Goal: Information Seeking & Learning: Learn about a topic

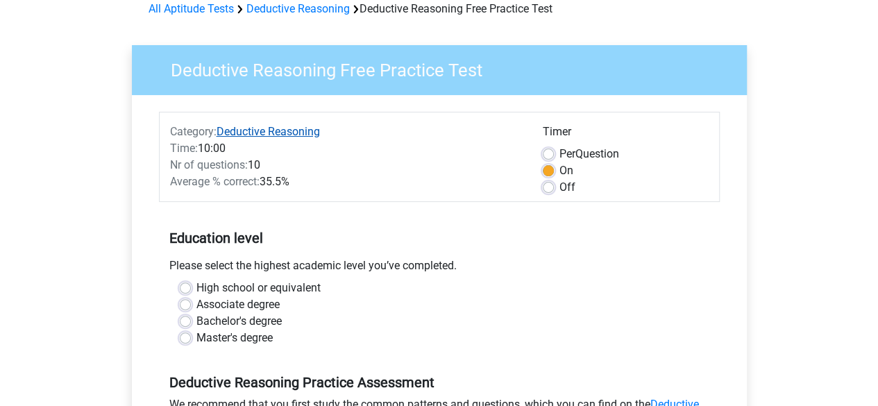
scroll to position [139, 0]
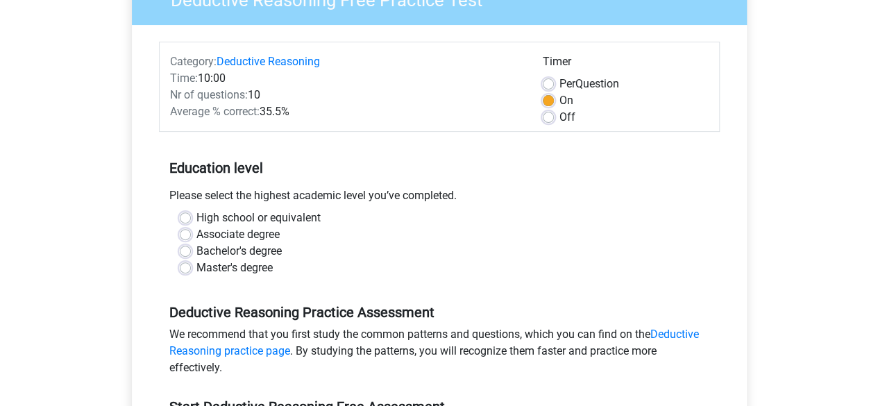
click at [196, 263] on label "Master's degree" at bounding box center [234, 268] width 76 height 17
click at [187, 263] on input "Master's degree" at bounding box center [185, 267] width 11 height 14
radio input "true"
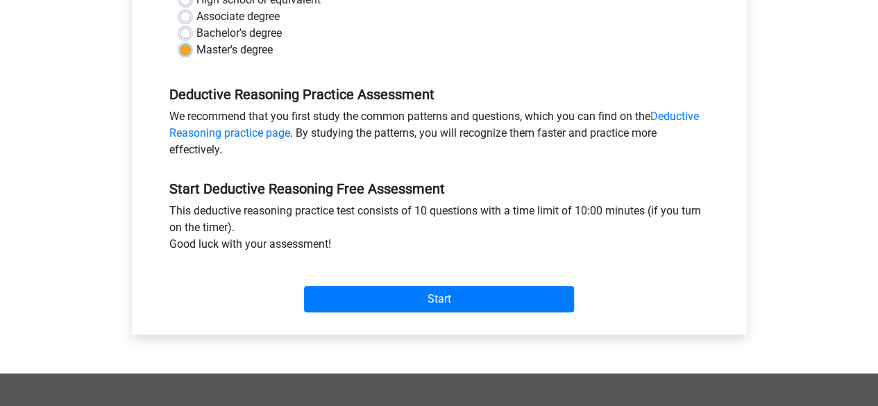
scroll to position [416, 0]
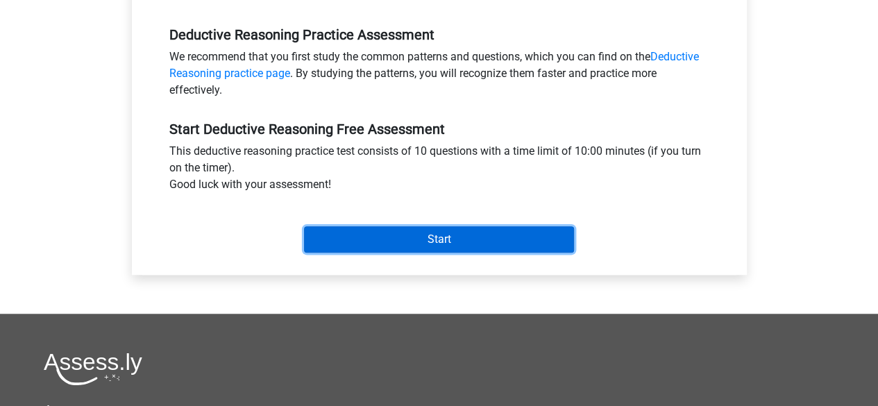
click at [372, 249] on input "Start" at bounding box center [439, 239] width 270 height 26
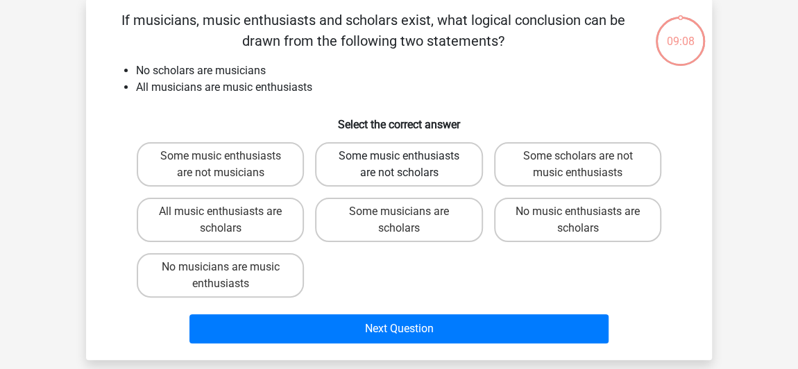
scroll to position [69, 0]
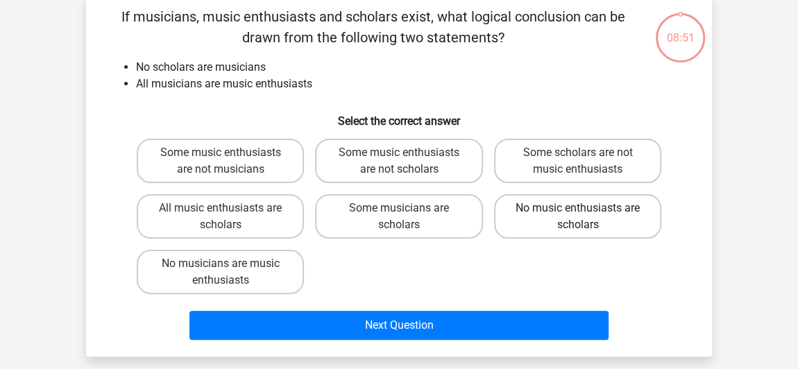
click at [609, 222] on label "No music enthusiasts are scholars" at bounding box center [577, 216] width 167 height 44
click at [586, 217] on input "No music enthusiasts are scholars" at bounding box center [581, 212] width 9 height 9
radio input "true"
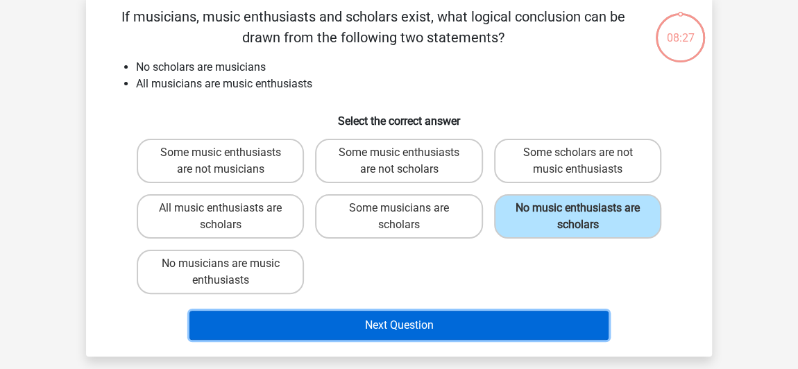
click at [479, 325] on button "Next Question" at bounding box center [399, 325] width 420 height 29
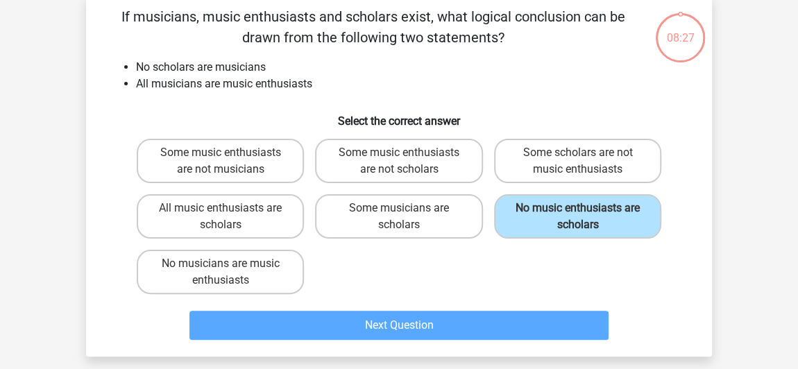
scroll to position [64, 0]
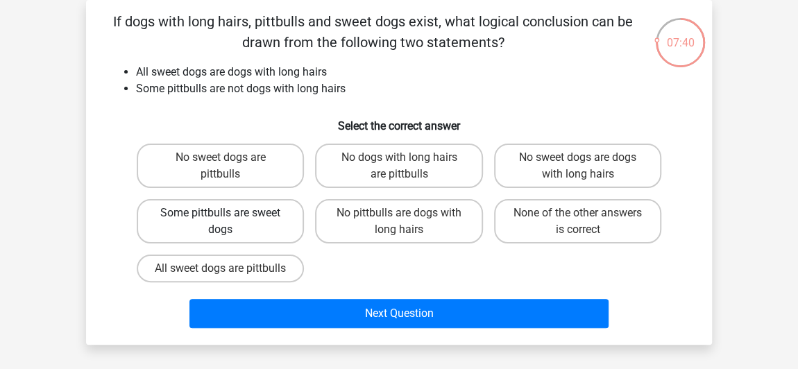
click at [235, 222] on label "Some pittbulls are sweet dogs" at bounding box center [220, 221] width 167 height 44
click at [230, 222] on input "Some pittbulls are sweet dogs" at bounding box center [225, 217] width 9 height 9
radio input "true"
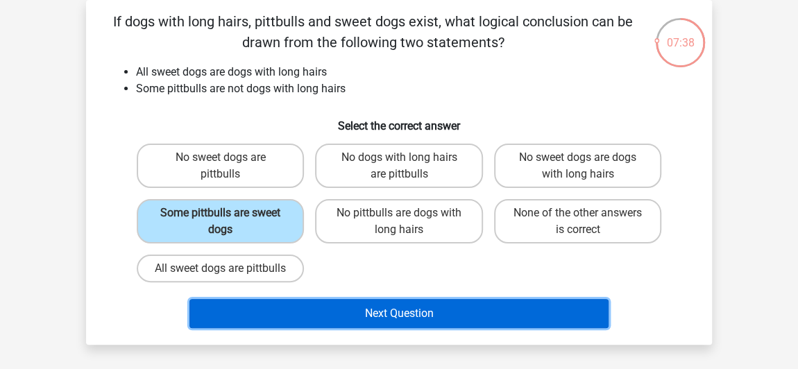
click at [383, 328] on button "Next Question" at bounding box center [399, 313] width 420 height 29
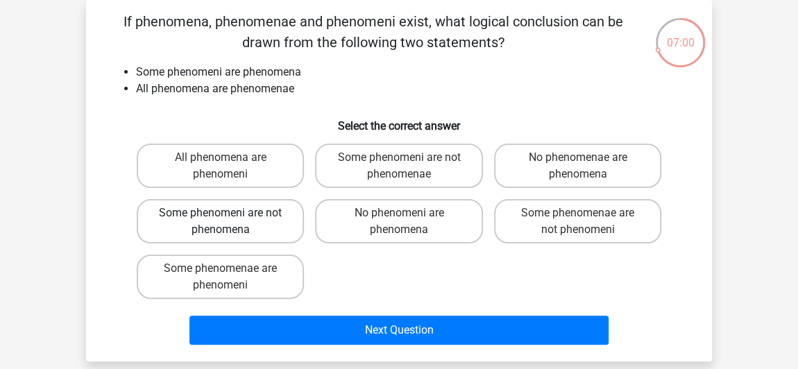
click at [153, 225] on label "Some phenomeni are not phenomena" at bounding box center [220, 221] width 167 height 44
click at [221, 222] on input "Some phenomeni are not phenomena" at bounding box center [225, 217] width 9 height 9
radio input "true"
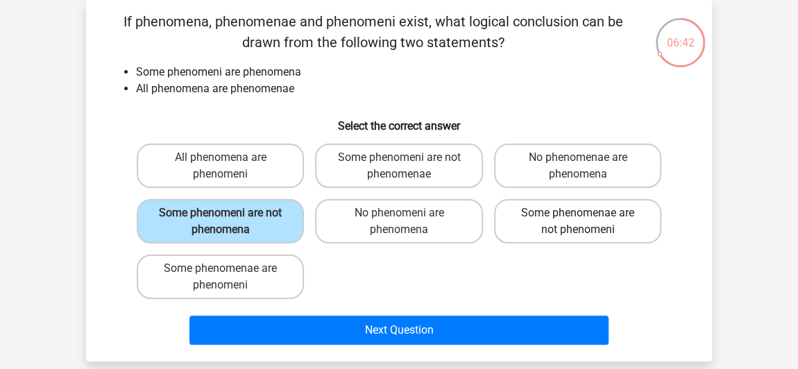
click at [518, 232] on label "Some phenomenae are not phenomeni" at bounding box center [577, 221] width 167 height 44
click at [577, 222] on input "Some phenomenae are not phenomeni" at bounding box center [581, 217] width 9 height 9
radio input "true"
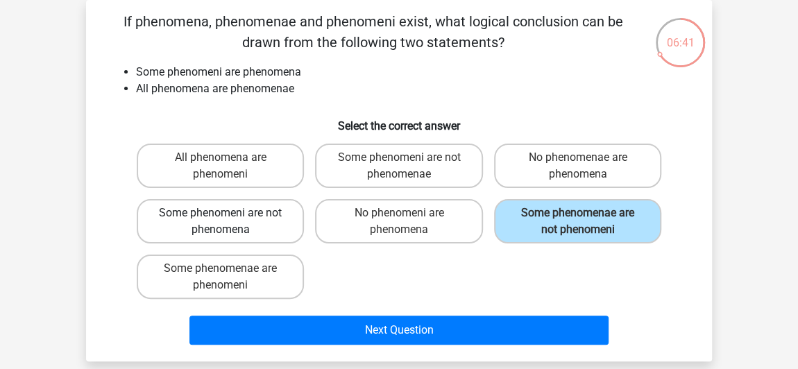
click at [248, 218] on label "Some phenomeni are not phenomena" at bounding box center [220, 221] width 167 height 44
click at [230, 218] on input "Some phenomeni are not phenomena" at bounding box center [225, 217] width 9 height 9
radio input "true"
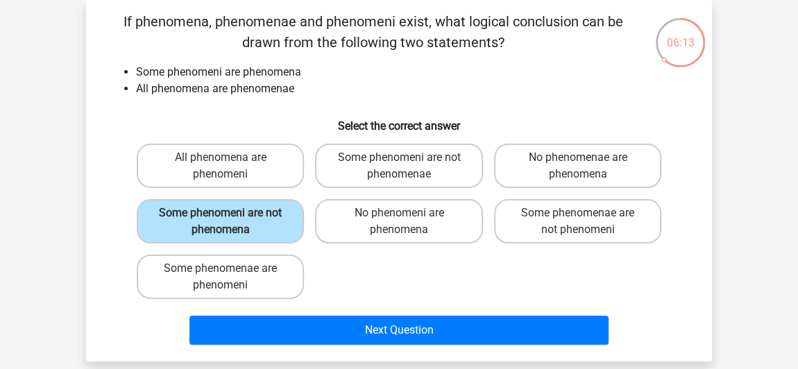
click at [354, 312] on div "Next Question" at bounding box center [399, 328] width 582 height 46
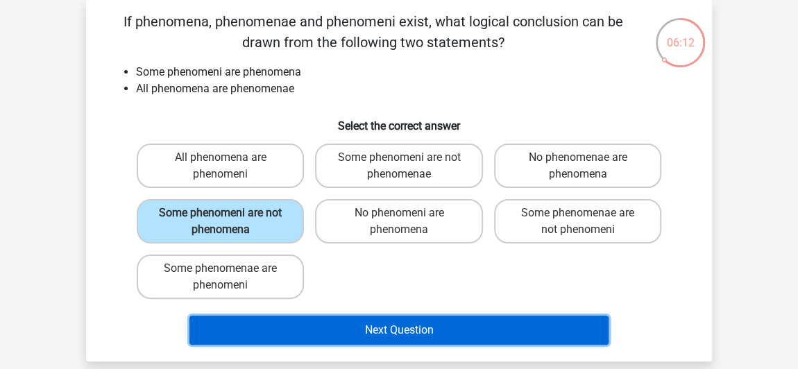
click at [380, 319] on button "Next Question" at bounding box center [399, 330] width 420 height 29
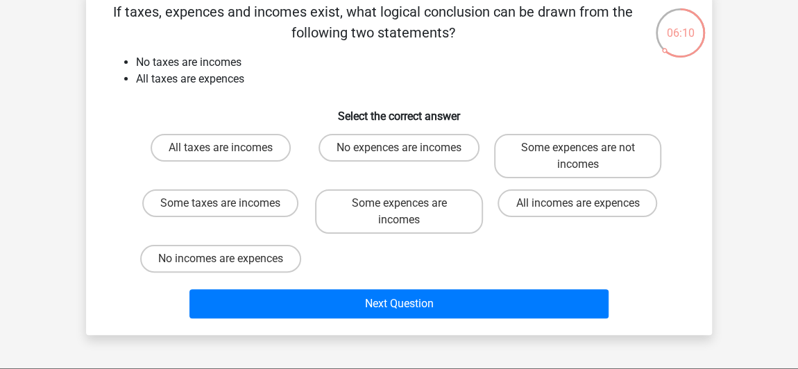
scroll to position [74, 0]
click at [357, 143] on label "No expences are incomes" at bounding box center [399, 148] width 161 height 28
click at [399, 148] on input "No expences are incomes" at bounding box center [403, 152] width 9 height 9
radio input "true"
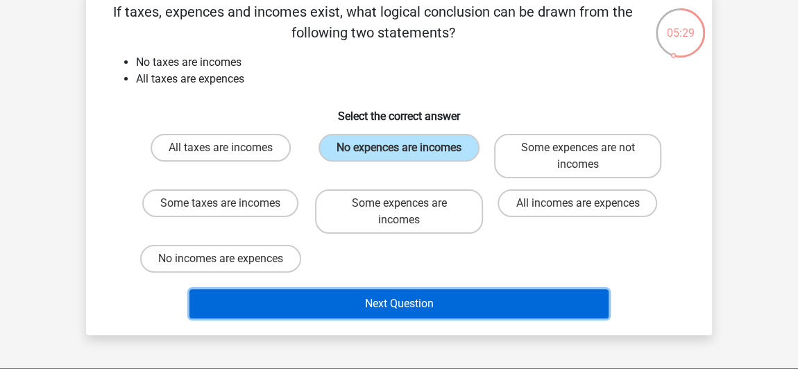
click at [350, 305] on button "Next Question" at bounding box center [399, 303] width 420 height 29
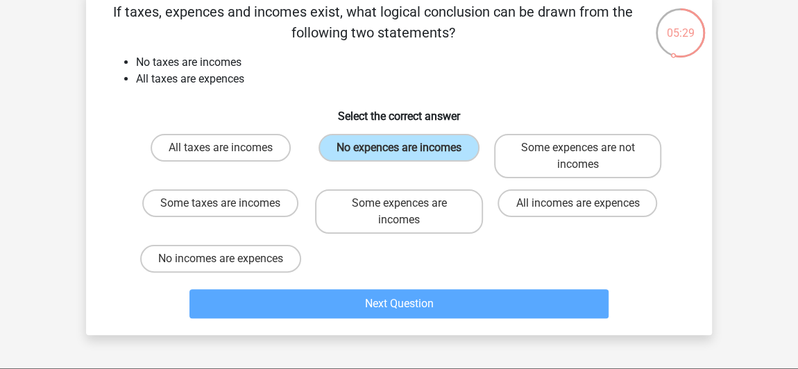
scroll to position [64, 0]
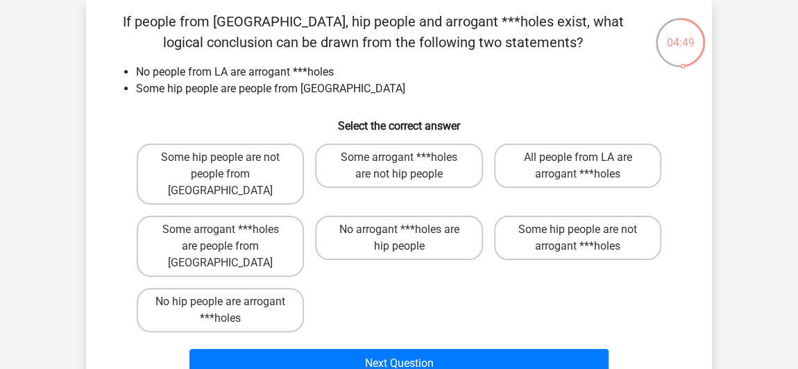
click at [549, 230] on label "Some hip people are not arrogant ***holes" at bounding box center [577, 238] width 167 height 44
click at [577, 230] on input "Some hip people are not arrogant ***holes" at bounding box center [581, 234] width 9 height 9
radio input "true"
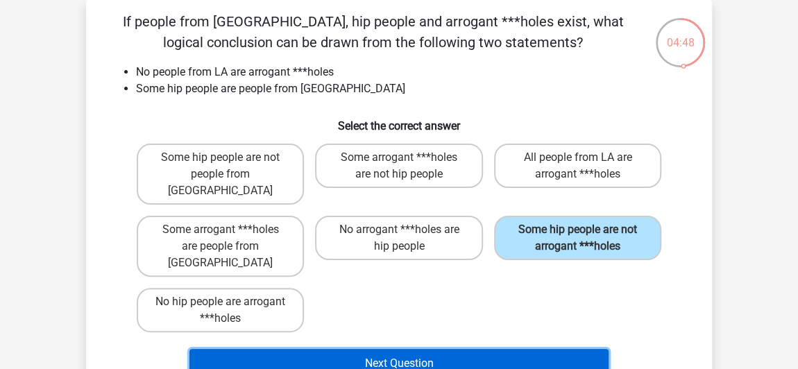
click at [448, 349] on button "Next Question" at bounding box center [399, 363] width 420 height 29
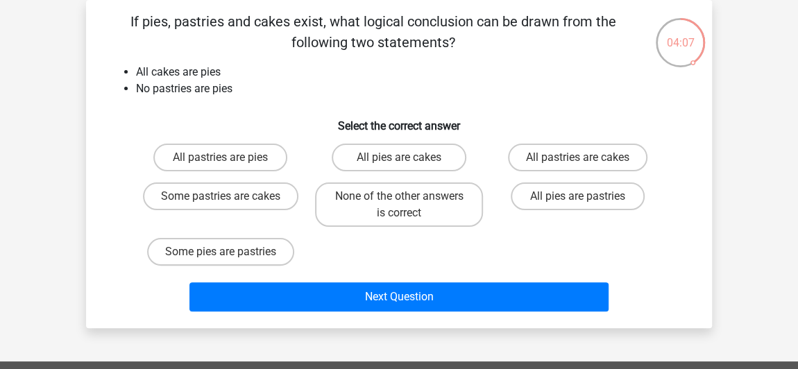
click at [365, 202] on label "None of the other answers is correct" at bounding box center [398, 205] width 167 height 44
click at [399, 202] on input "None of the other answers is correct" at bounding box center [403, 200] width 9 height 9
radio input "true"
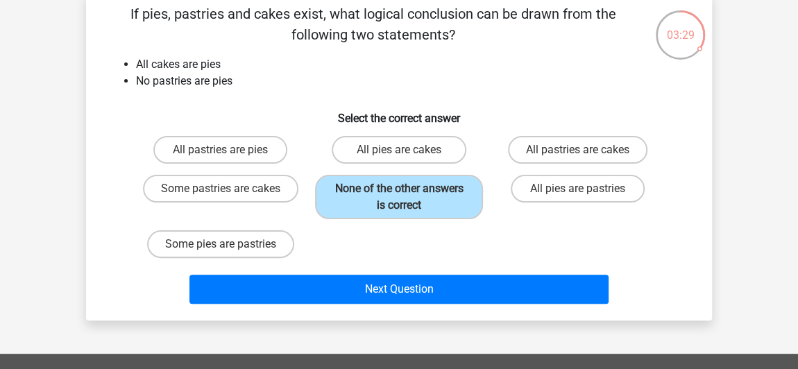
scroll to position [70, 0]
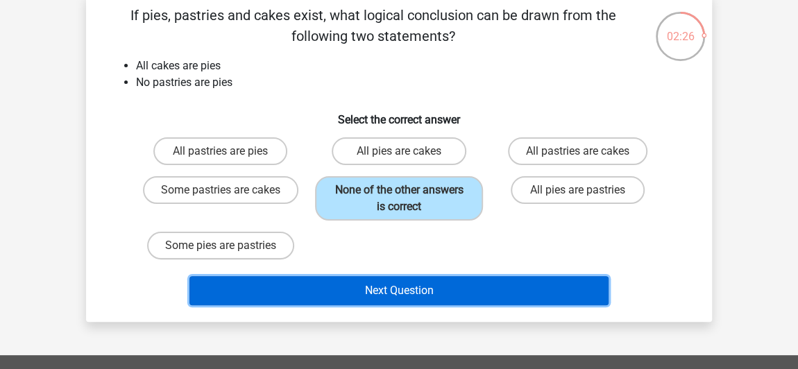
click at [310, 280] on button "Next Question" at bounding box center [399, 290] width 420 height 29
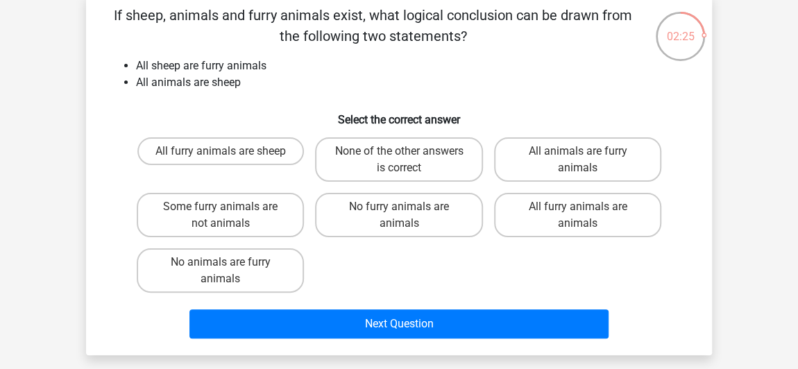
scroll to position [64, 0]
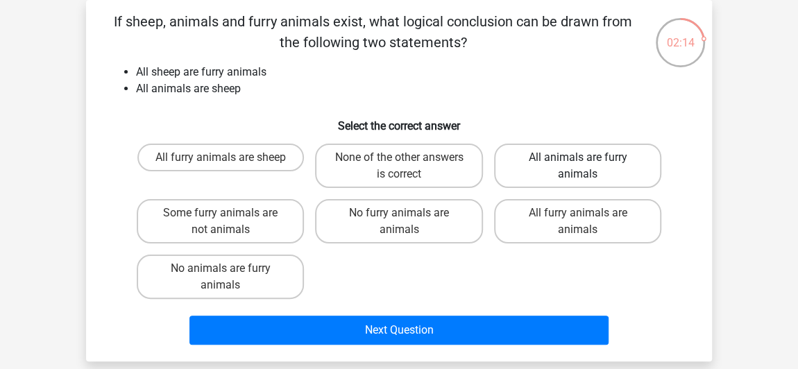
click at [552, 170] on label "All animals are furry animals" at bounding box center [577, 166] width 167 height 44
click at [577, 167] on input "All animals are furry animals" at bounding box center [581, 162] width 9 height 9
radio input "true"
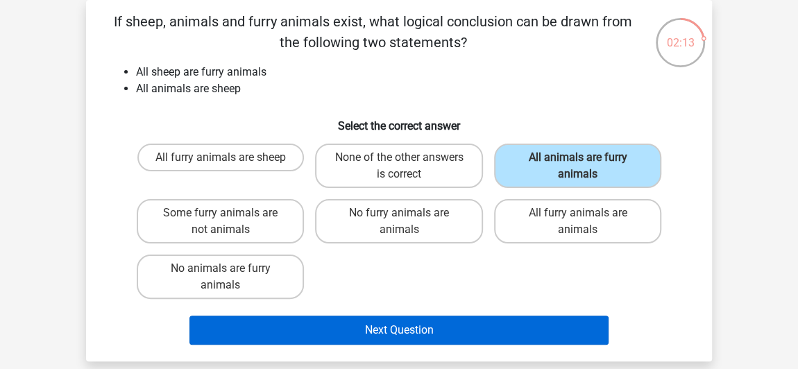
click at [461, 337] on button "Next Question" at bounding box center [399, 330] width 420 height 29
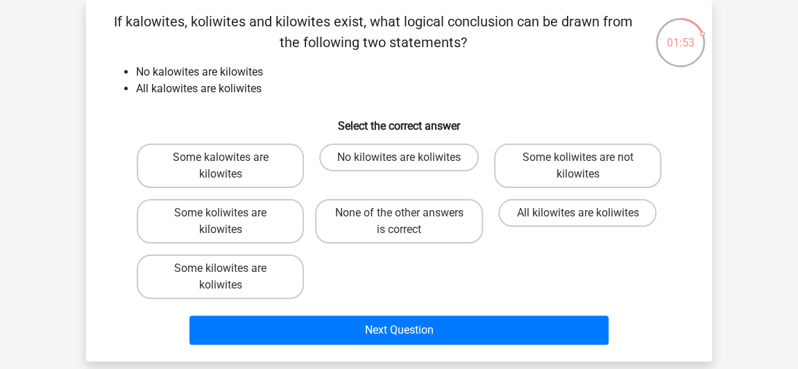
click at [348, 157] on label "No kilowites are koliwites" at bounding box center [399, 158] width 160 height 28
click at [399, 158] on input "No kilowites are koliwites" at bounding box center [403, 162] width 9 height 9
radio input "true"
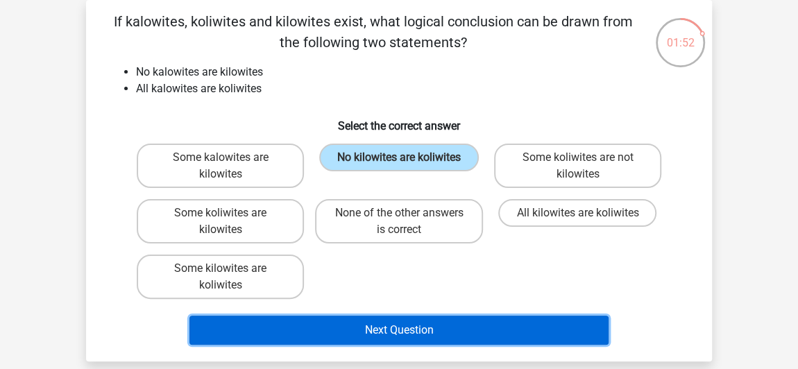
click at [389, 339] on button "Next Question" at bounding box center [399, 330] width 420 height 29
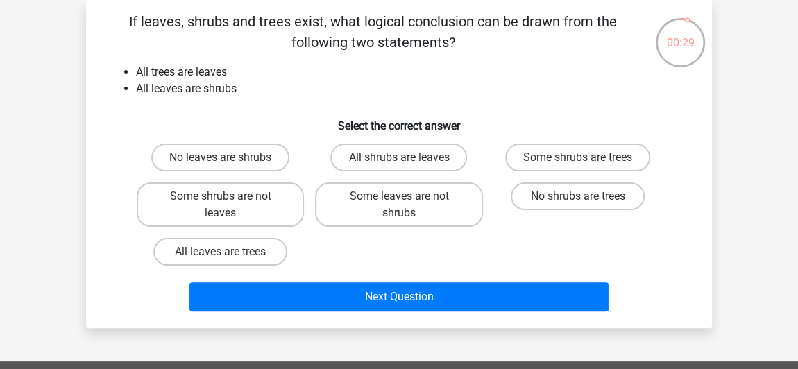
click at [616, 160] on label "Some shrubs are trees" at bounding box center [577, 158] width 145 height 28
click at [586, 160] on input "Some shrubs are trees" at bounding box center [581, 162] width 9 height 9
radio input "true"
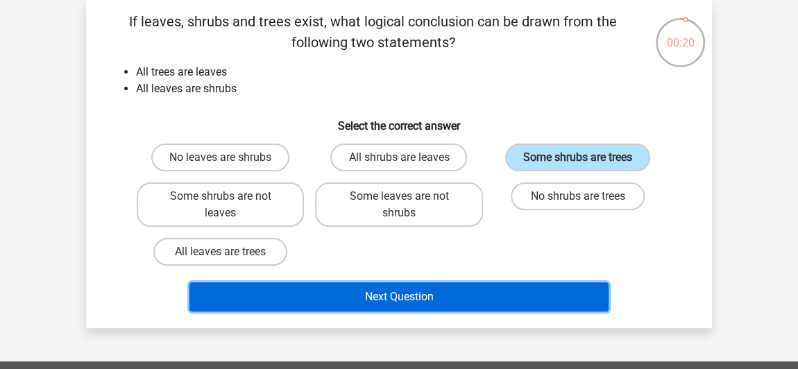
click at [407, 286] on button "Next Question" at bounding box center [399, 296] width 420 height 29
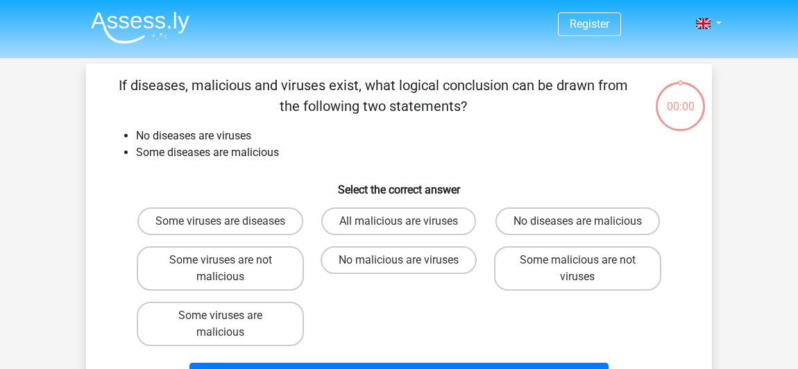
scroll to position [64, 0]
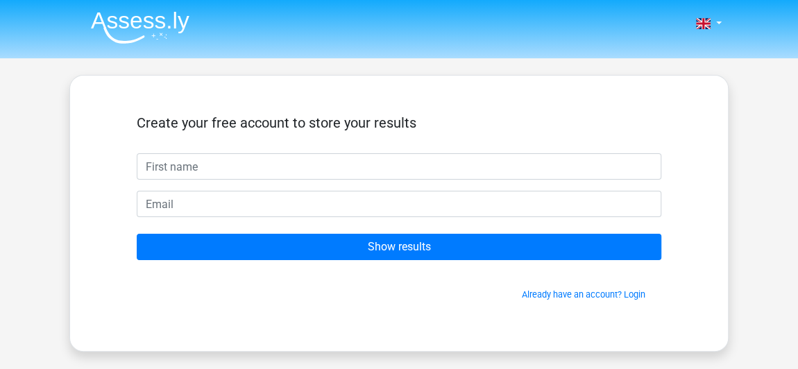
click at [269, 165] on input "text" at bounding box center [399, 166] width 525 height 26
type input "lili"
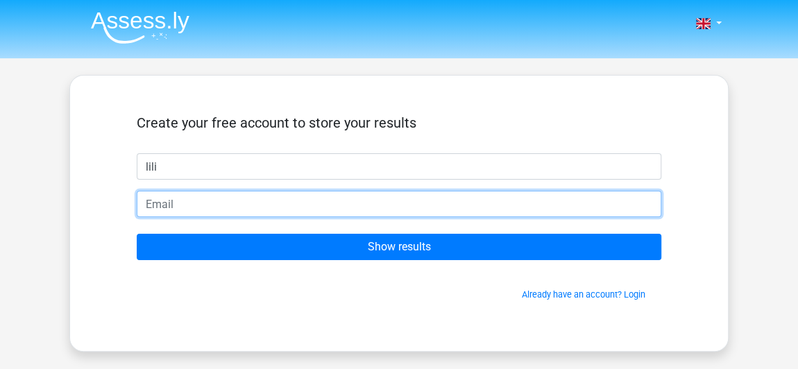
click at [199, 210] on input "email" at bounding box center [399, 204] width 525 height 26
type input "lili_sluys@live.be"
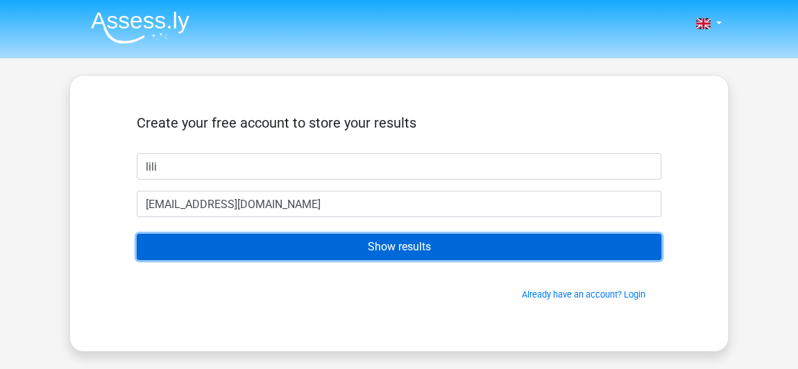
click at [244, 250] on input "Show results" at bounding box center [399, 247] width 525 height 26
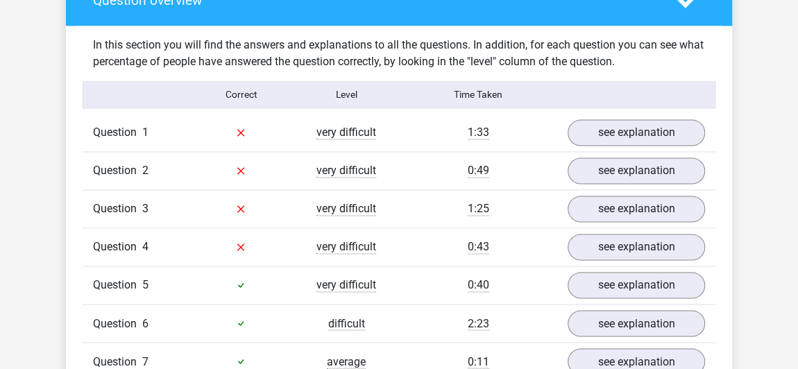
scroll to position [946, 0]
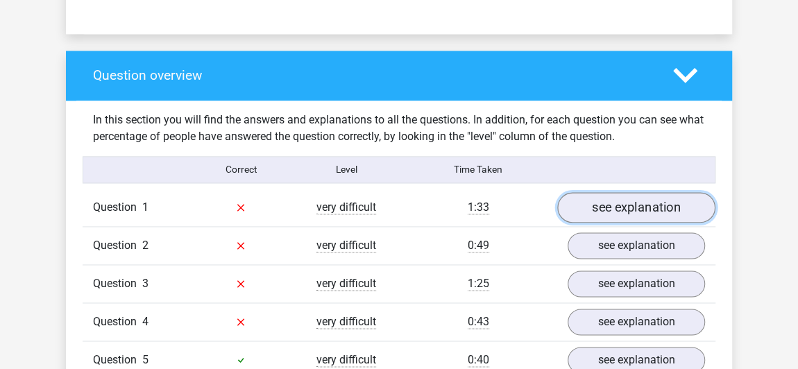
click at [627, 208] on link "see explanation" at bounding box center [636, 207] width 158 height 31
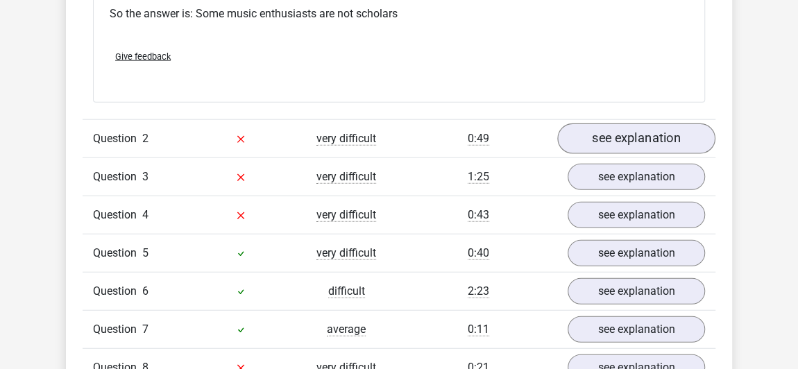
scroll to position [1613, 0]
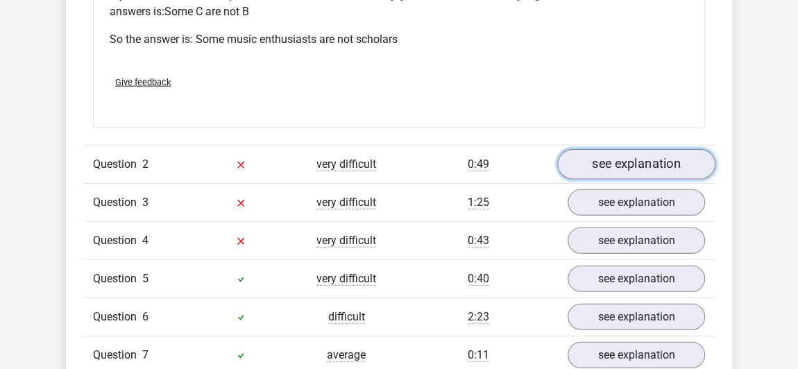
click at [621, 162] on link "see explanation" at bounding box center [636, 164] width 158 height 31
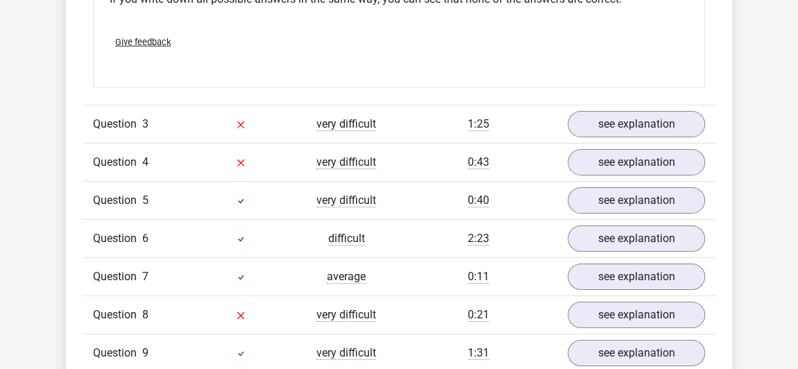
scroll to position [2232, 0]
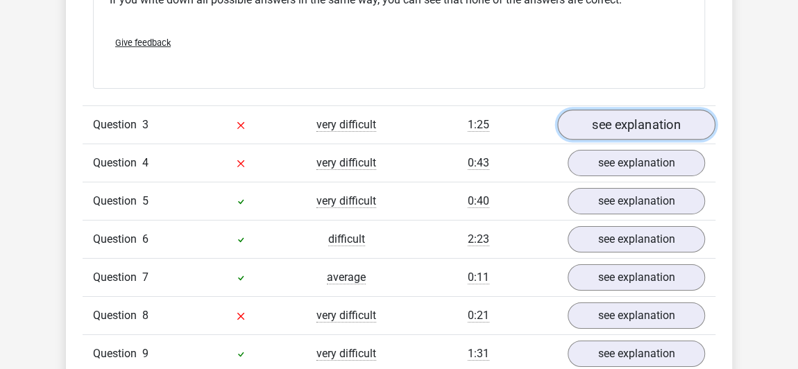
click at [611, 119] on link "see explanation" at bounding box center [636, 125] width 158 height 31
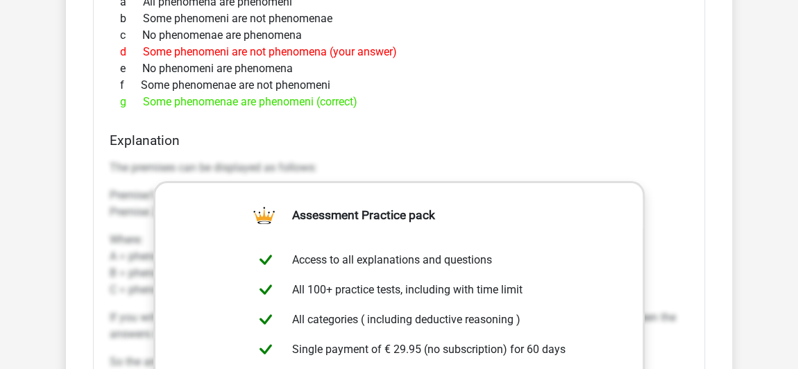
scroll to position [2476, 0]
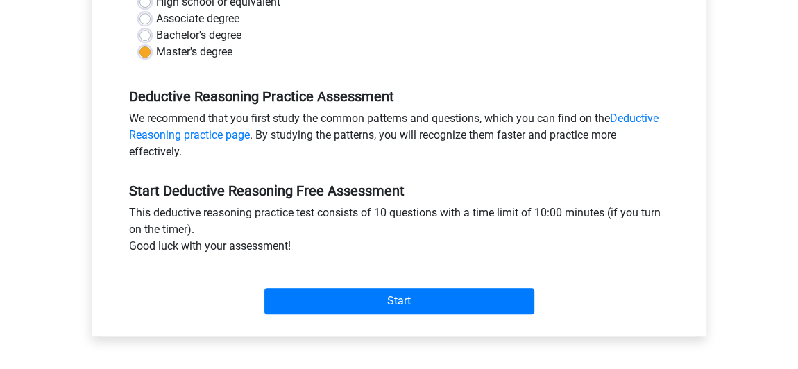
scroll to position [441, 0]
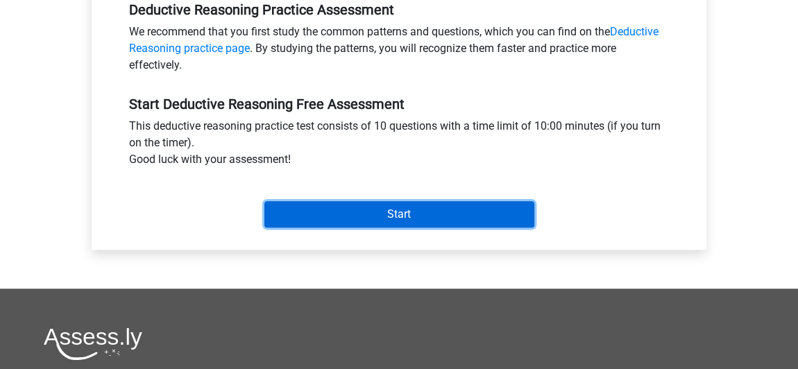
click at [337, 203] on input "Start" at bounding box center [399, 214] width 270 height 26
click at [300, 210] on input "Start" at bounding box center [399, 214] width 270 height 26
click at [384, 223] on input "Start" at bounding box center [399, 214] width 270 height 26
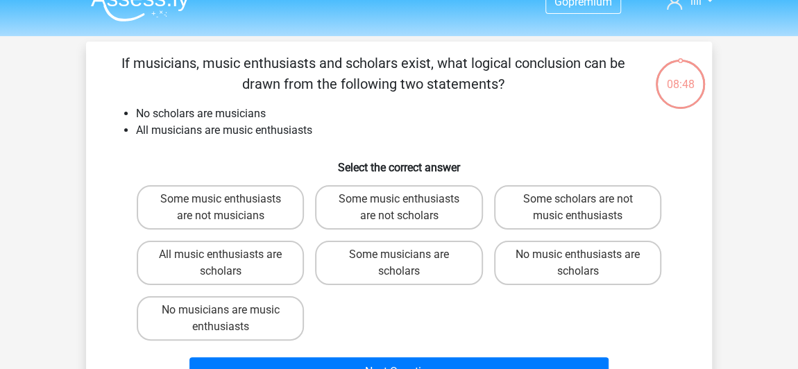
scroll to position [23, 0]
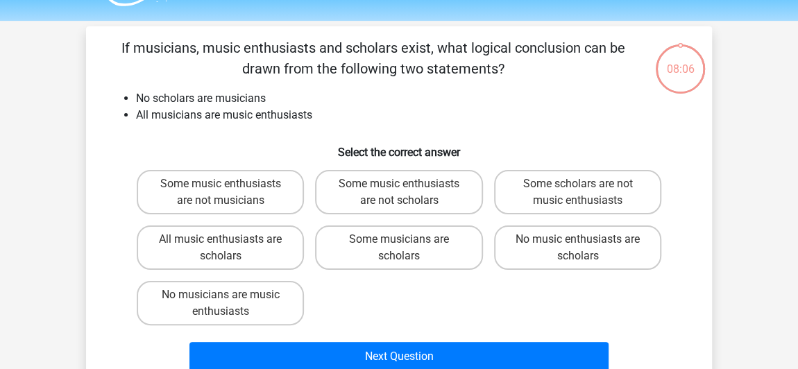
scroll to position [42, 0]
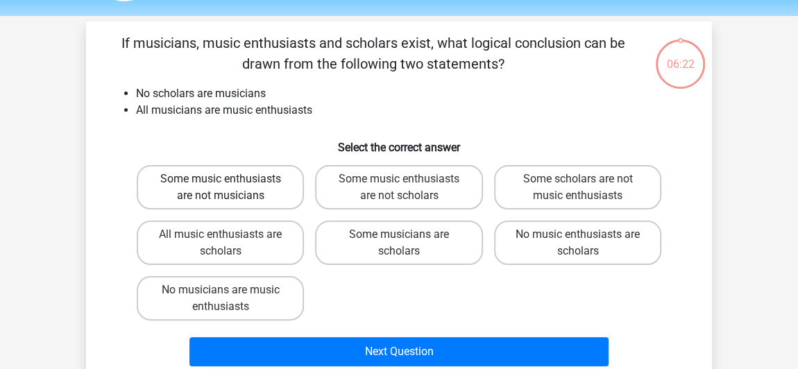
click at [283, 186] on label "Some music enthusiasts are not musicians" at bounding box center [220, 187] width 167 height 44
click at [230, 186] on input "Some music enthusiasts are not musicians" at bounding box center [225, 183] width 9 height 9
radio input "true"
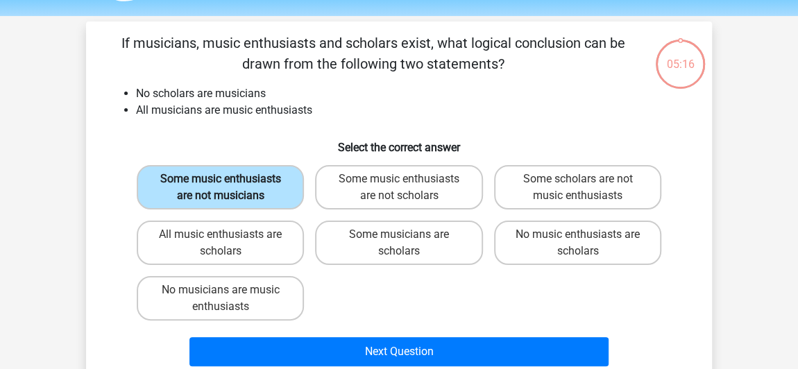
scroll to position [53, 0]
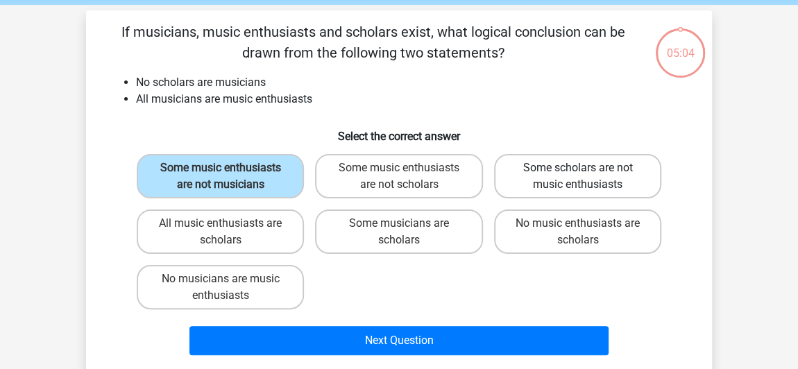
click at [579, 187] on label "Some scholars are not music enthusiasts" at bounding box center [577, 176] width 167 height 44
click at [579, 177] on input "Some scholars are not music enthusiasts" at bounding box center [581, 172] width 9 height 9
radio input "true"
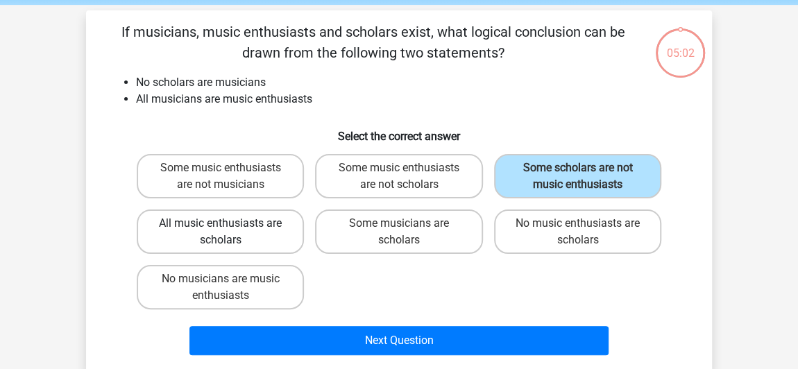
click at [253, 232] on label "All music enthusiasts are scholars" at bounding box center [220, 232] width 167 height 44
click at [230, 232] on input "All music enthusiasts are scholars" at bounding box center [225, 227] width 9 height 9
radio input "true"
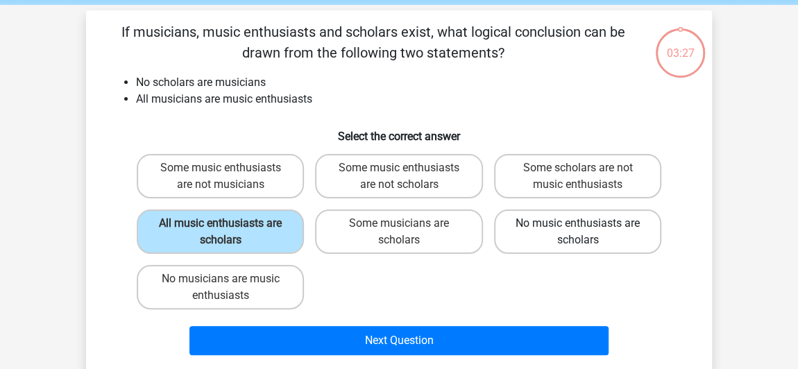
click at [559, 239] on label "No music enthusiasts are scholars" at bounding box center [577, 232] width 167 height 44
click at [577, 232] on input "No music enthusiasts are scholars" at bounding box center [581, 227] width 9 height 9
radio input "true"
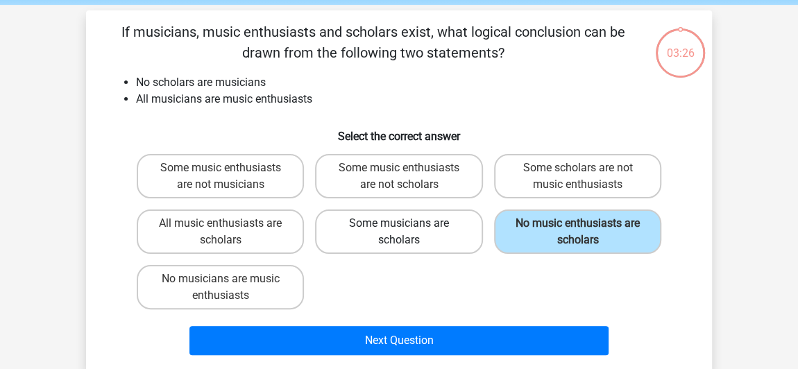
click at [443, 230] on label "Some musicians are scholars" at bounding box center [398, 232] width 167 height 44
click at [408, 230] on input "Some musicians are scholars" at bounding box center [403, 227] width 9 height 9
radio input "true"
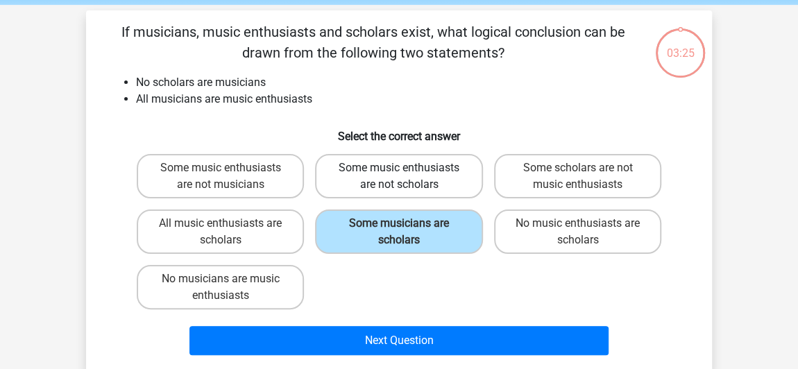
click at [400, 182] on label "Some music enthusiasts are not scholars" at bounding box center [398, 176] width 167 height 44
click at [400, 177] on input "Some music enthusiasts are not scholars" at bounding box center [403, 172] width 9 height 9
radio input "true"
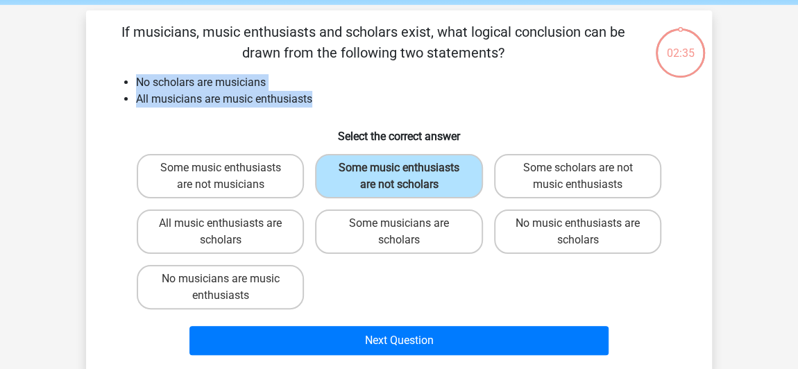
drag, startPoint x: 147, startPoint y: 78, endPoint x: 337, endPoint y: 102, distance: 190.9
click at [337, 102] on ul "No scholars are musicians All musicians are music enthusiasts" at bounding box center [399, 90] width 582 height 33
copy ul "No scholars are musicians All musicians are music enthusiasts"
click at [195, 95] on li "All musicians are music enthusiasts" at bounding box center [413, 99] width 554 height 17
drag, startPoint x: 320, startPoint y: 101, endPoint x: 79, endPoint y: 71, distance: 242.6
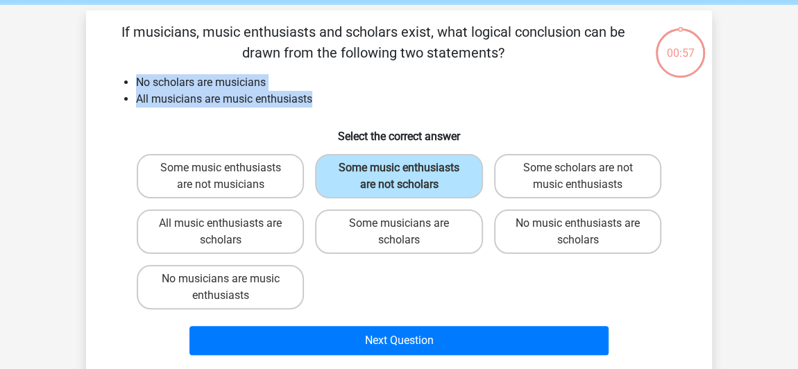
click at [79, 71] on div "00:57 Question 1 of 10 Question category: deductive reasoning set 1 If musician…" at bounding box center [399, 191] width 648 height 362
copy ul "No scholars are musicians All musicians are music enthusiasts"
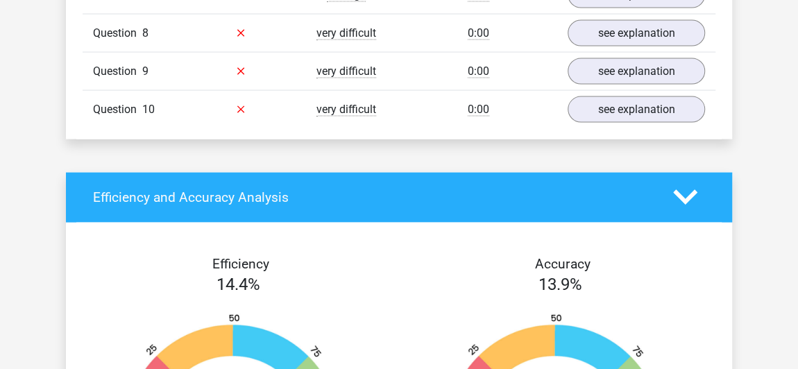
scroll to position [1009, 0]
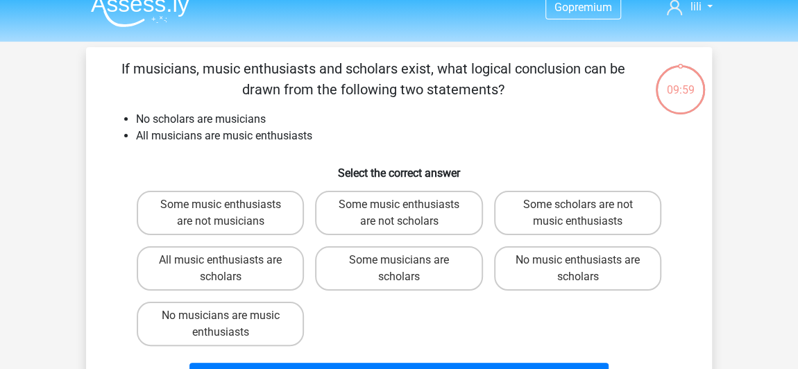
scroll to position [62, 0]
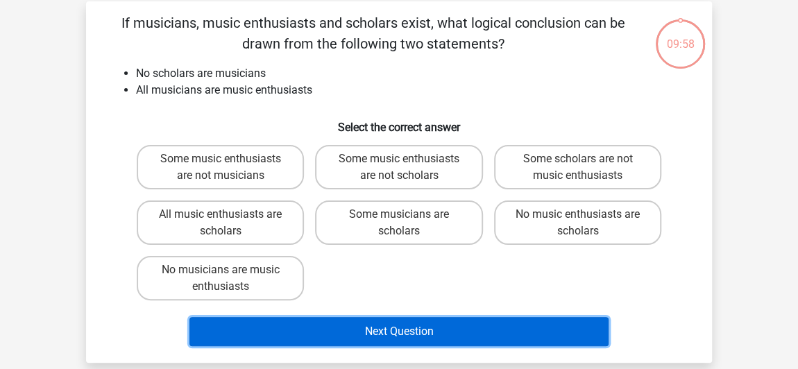
drag, startPoint x: 477, startPoint y: 330, endPoint x: 471, endPoint y: 325, distance: 7.4
click at [476, 330] on button "Next Question" at bounding box center [399, 331] width 420 height 29
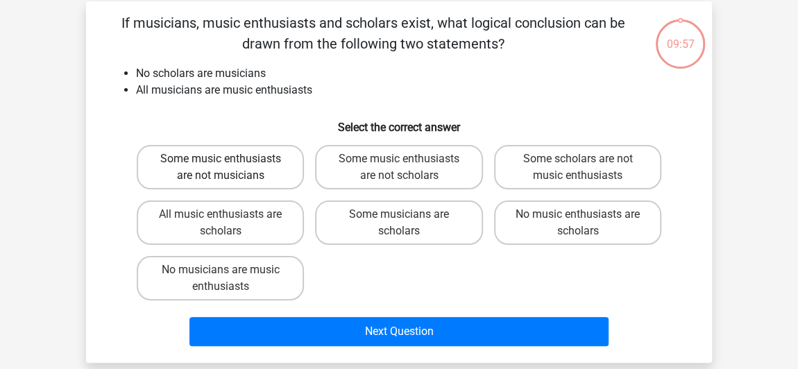
click at [175, 170] on label "Some music enthusiasts are not musicians" at bounding box center [220, 167] width 167 height 44
click at [221, 168] on input "Some music enthusiasts are not musicians" at bounding box center [225, 163] width 9 height 9
radio input "true"
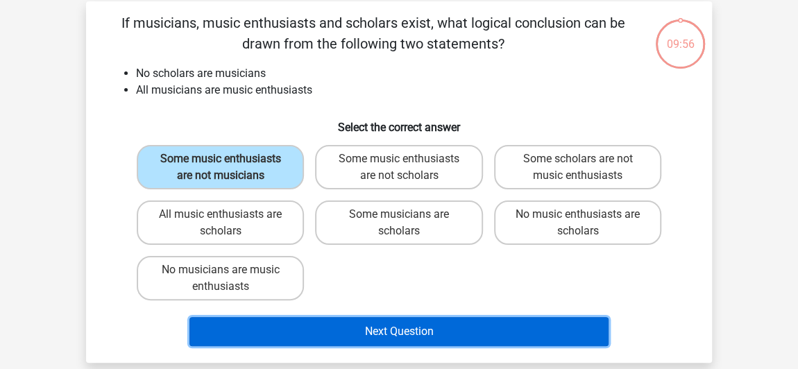
click at [289, 319] on button "Next Question" at bounding box center [399, 331] width 420 height 29
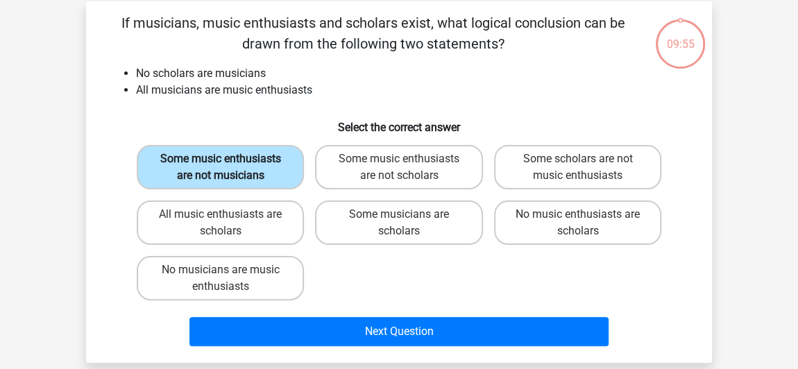
click at [225, 159] on input "Some music enthusiasts are not musicians" at bounding box center [225, 163] width 9 height 9
drag, startPoint x: 369, startPoint y: 155, endPoint x: 369, endPoint y: 168, distance: 13.2
click at [369, 155] on label "Some music enthusiasts are not scholars" at bounding box center [398, 167] width 167 height 44
click at [399, 159] on input "Some music enthusiasts are not scholars" at bounding box center [403, 163] width 9 height 9
radio input "true"
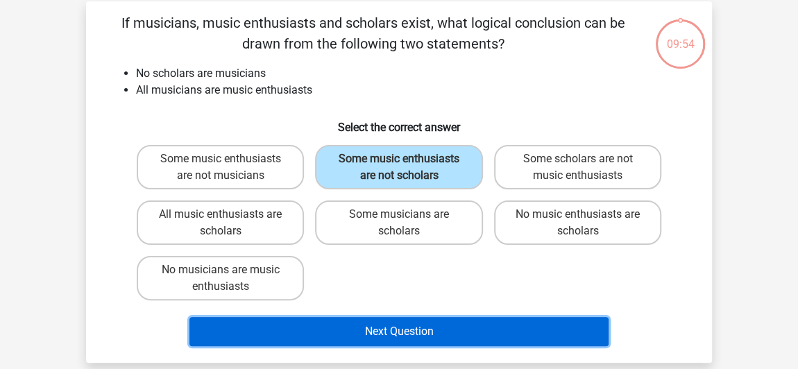
click at [359, 326] on button "Next Question" at bounding box center [399, 331] width 420 height 29
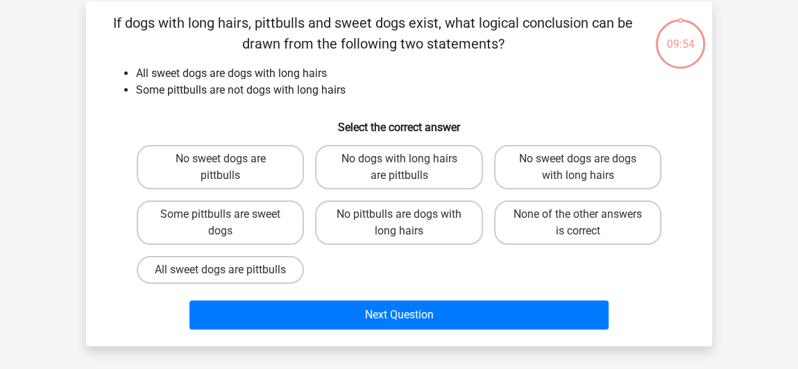
scroll to position [64, 0]
